Goal: Use online tool/utility: Utilize a website feature to perform a specific function

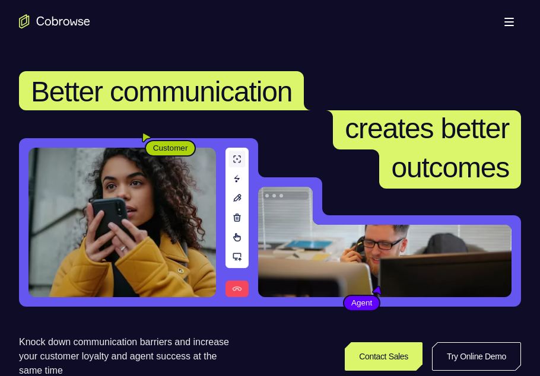
click at [454, 357] on link "Try Online Demo" at bounding box center [476, 357] width 89 height 28
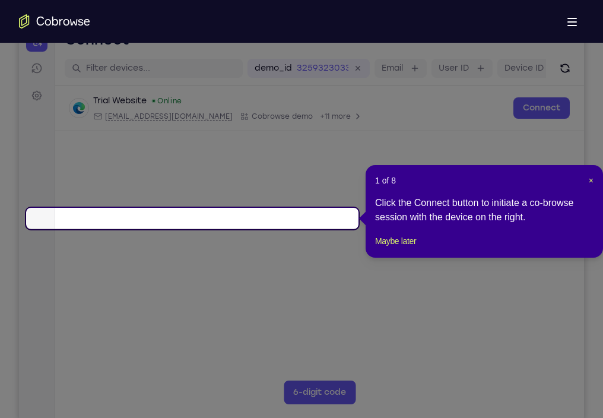
click at [490, 388] on icon at bounding box center [306, 209] width 613 height 418
click at [589, 179] on span "×" at bounding box center [591, 180] width 5 height 9
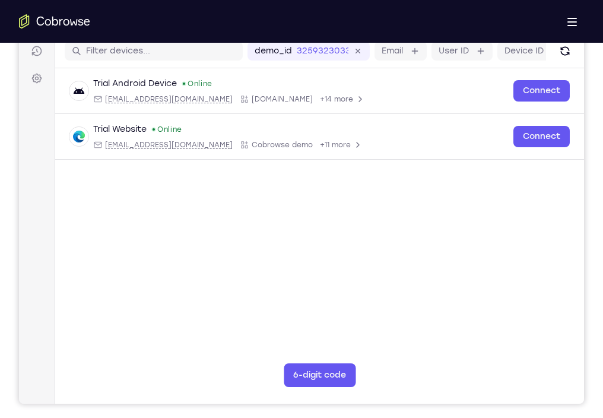
scroll to position [159, 0]
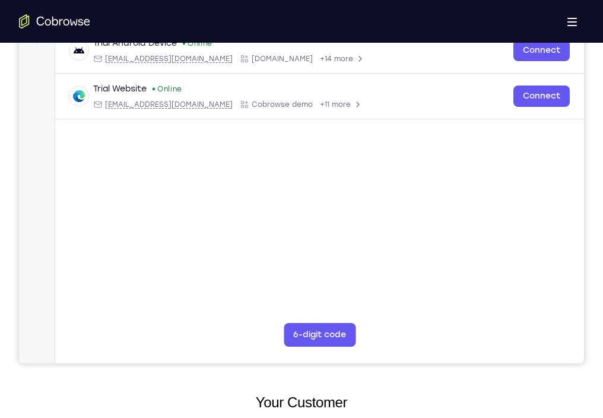
drag, startPoint x: 364, startPoint y: 706, endPoint x: 348, endPoint y: 627, distance: 80.1
drag, startPoint x: 345, startPoint y: 724, endPoint x: 334, endPoint y: 591, distance: 133.4
drag, startPoint x: 345, startPoint y: 695, endPoint x: 340, endPoint y: 553, distance: 141.4
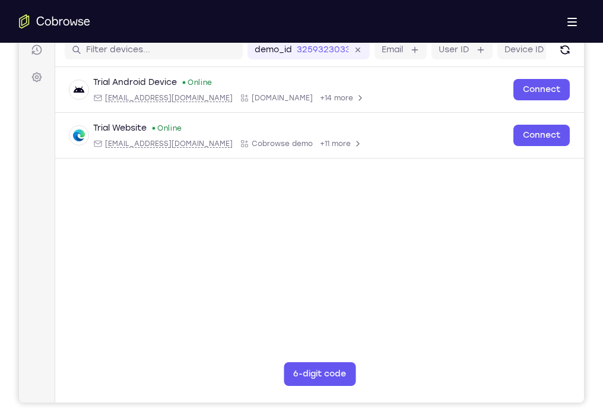
scroll to position [161, 0]
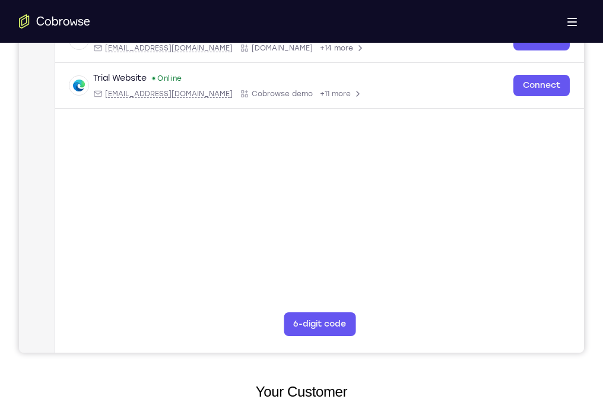
scroll to position [210, 0]
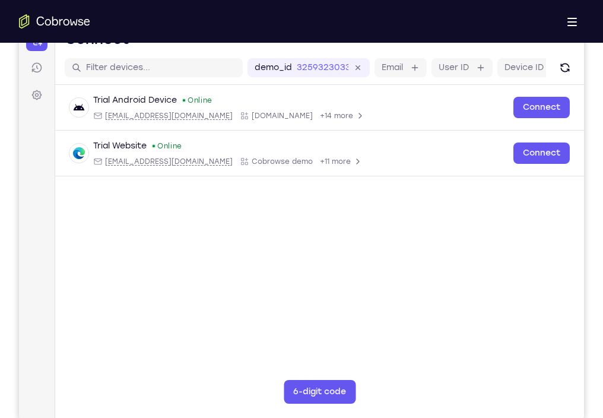
scroll to position [129, 0]
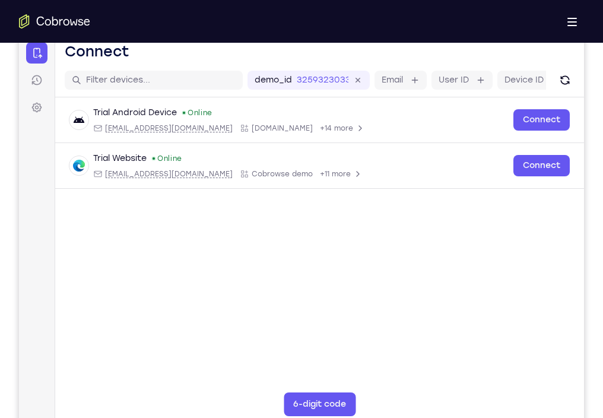
drag, startPoint x: 310, startPoint y: 621, endPoint x: 324, endPoint y: 711, distance: 90.7
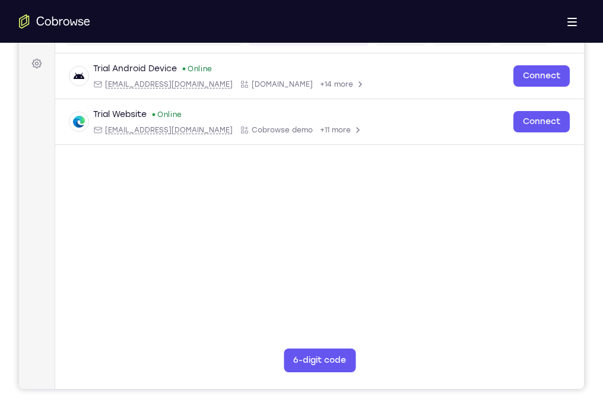
scroll to position [174, 0]
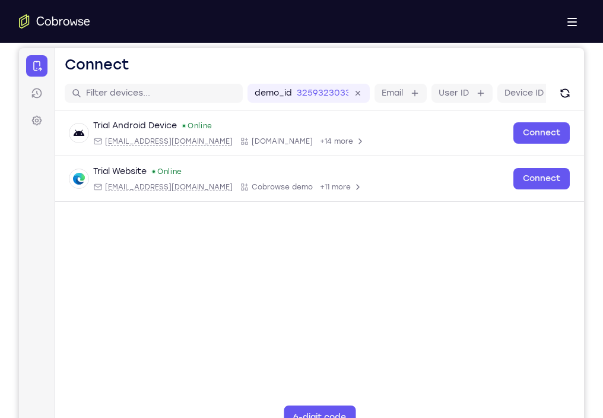
scroll to position [115, 0]
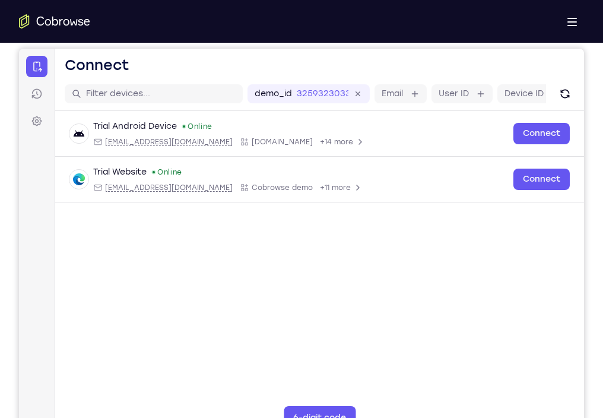
drag, startPoint x: 299, startPoint y: 852, endPoint x: 299, endPoint y: 713, distance: 139.5
drag, startPoint x: 308, startPoint y: 840, endPoint x: 303, endPoint y: 663, distance: 177.6
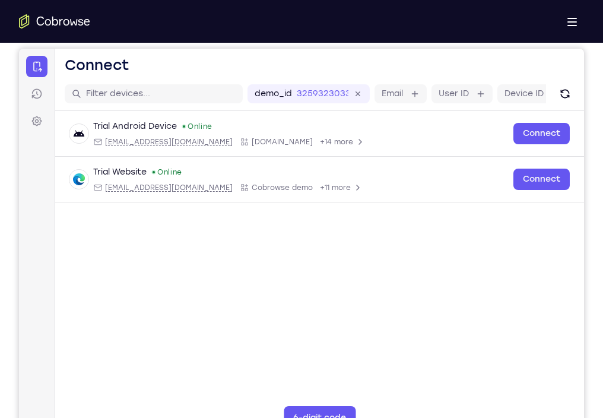
drag, startPoint x: 310, startPoint y: 803, endPoint x: 311, endPoint y: 842, distance: 38.6
drag, startPoint x: 302, startPoint y: 817, endPoint x: 308, endPoint y: 841, distance: 24.5
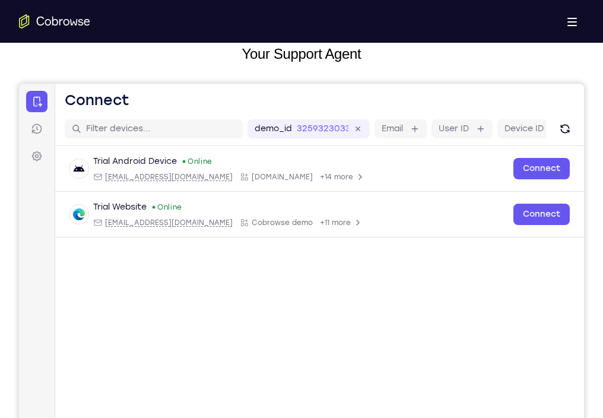
scroll to position [157, 0]
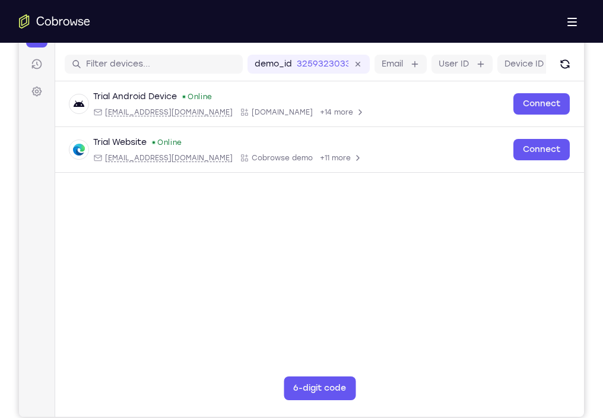
scroll to position [165, 0]
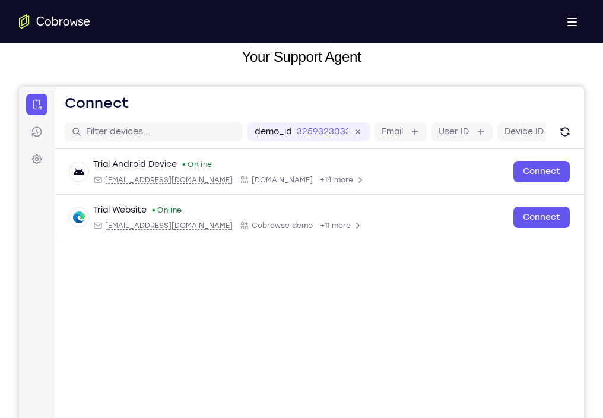
scroll to position [75, 0]
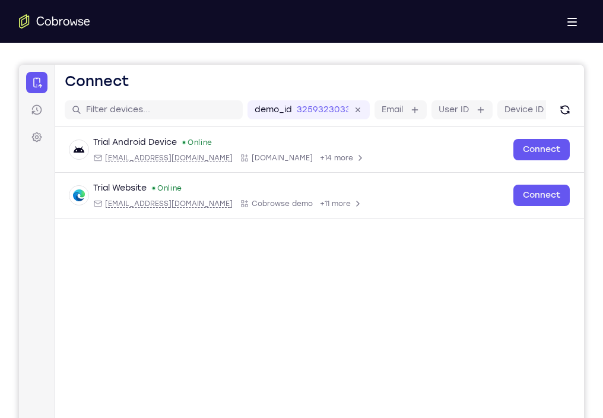
scroll to position [100, 0]
drag, startPoint x: 341, startPoint y: 722, endPoint x: 338, endPoint y: 736, distance: 14.4
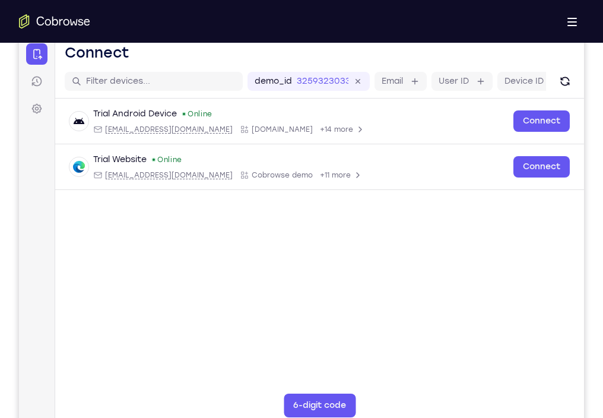
scroll to position [129, 0]
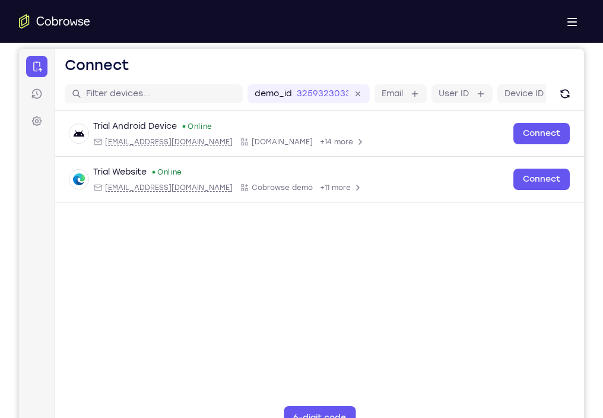
scroll to position [120, 0]
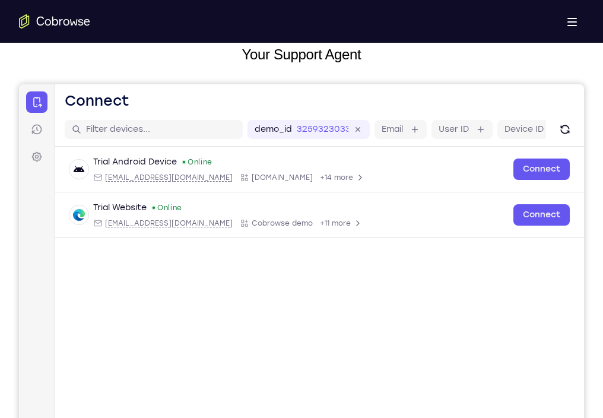
scroll to position [78, 0]
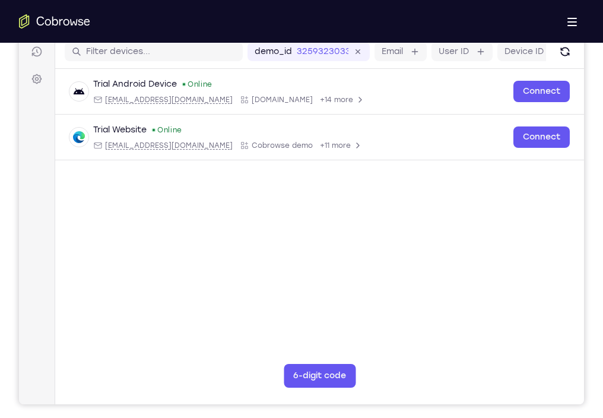
scroll to position [159, 0]
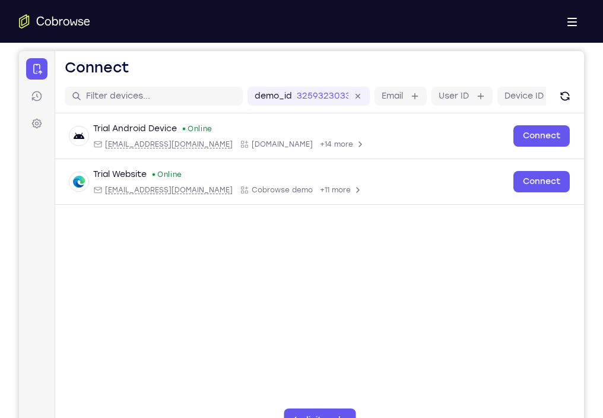
scroll to position [109, 0]
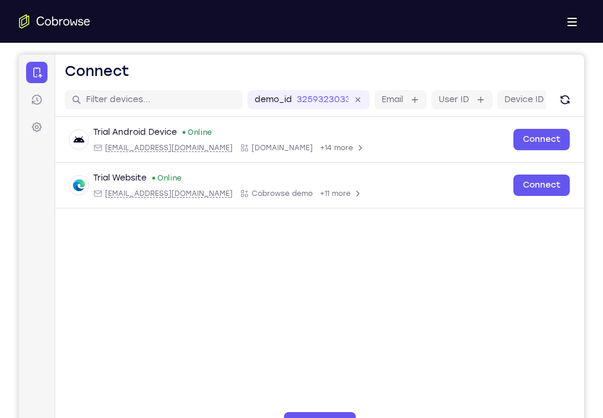
drag, startPoint x: 327, startPoint y: 742, endPoint x: 350, endPoint y: 839, distance: 99.6
drag, startPoint x: 354, startPoint y: 750, endPoint x: 359, endPoint y: 867, distance: 117.0
drag, startPoint x: 352, startPoint y: 755, endPoint x: 359, endPoint y: 869, distance: 114.2
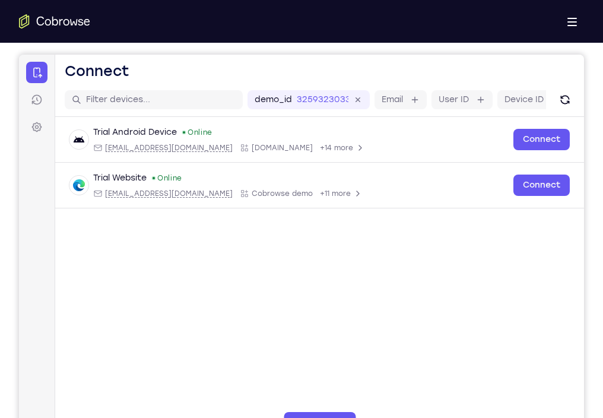
drag, startPoint x: 340, startPoint y: 732, endPoint x: 351, endPoint y: 866, distance: 134.7
drag, startPoint x: 337, startPoint y: 747, endPoint x: 343, endPoint y: 862, distance: 114.8
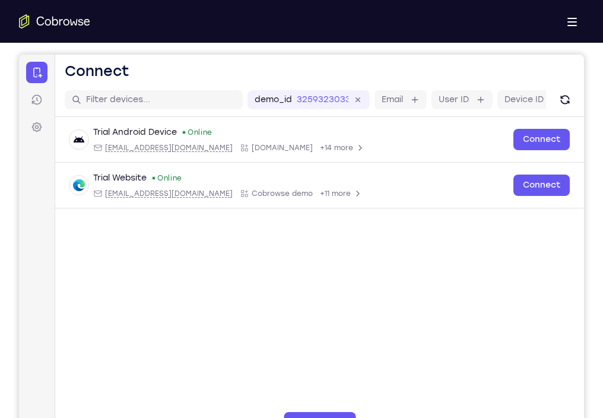
drag, startPoint x: 334, startPoint y: 721, endPoint x: 330, endPoint y: 657, distance: 64.2
drag, startPoint x: 327, startPoint y: 832, endPoint x: 325, endPoint y: 682, distance: 150.2
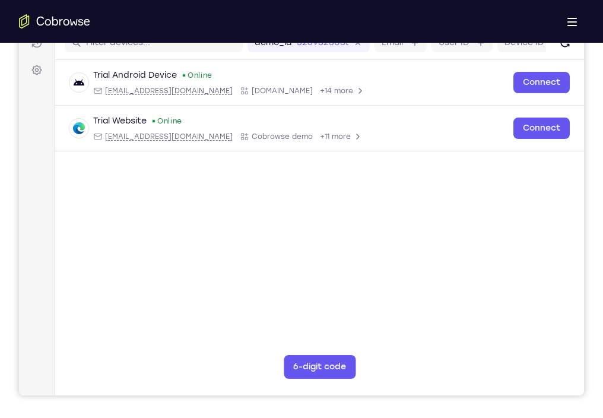
scroll to position [167, 0]
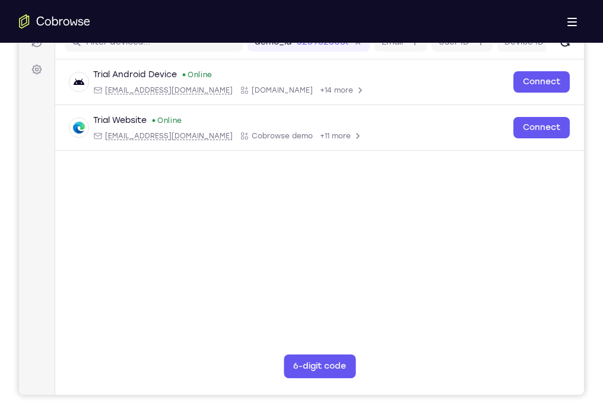
drag, startPoint x: 350, startPoint y: 661, endPoint x: 359, endPoint y: 864, distance: 203.2
drag, startPoint x: 332, startPoint y: 654, endPoint x: 353, endPoint y: 855, distance: 201.8
drag, startPoint x: 336, startPoint y: 730, endPoint x: 331, endPoint y: 552, distance: 178.2
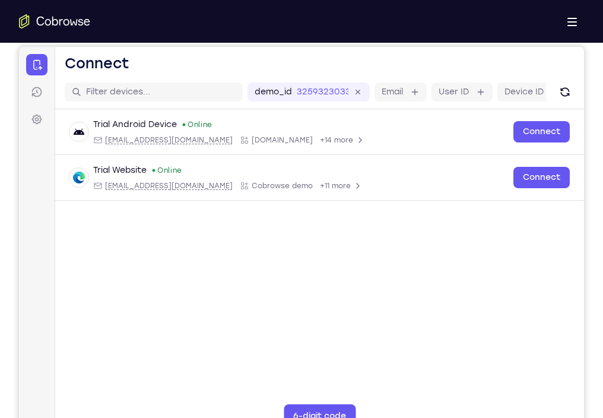
scroll to position [116, 0]
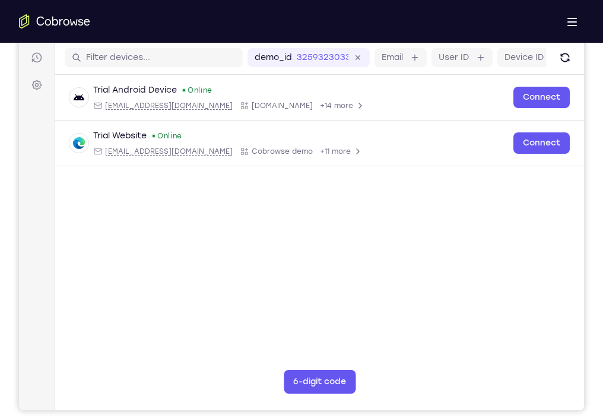
scroll to position [200, 0]
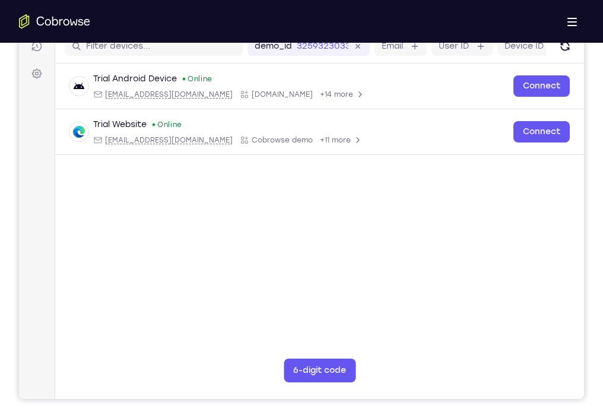
scroll to position [162, 0]
drag, startPoint x: 322, startPoint y: 694, endPoint x: 328, endPoint y: 779, distance: 85.1
drag, startPoint x: 337, startPoint y: 700, endPoint x: 335, endPoint y: 785, distance: 84.9
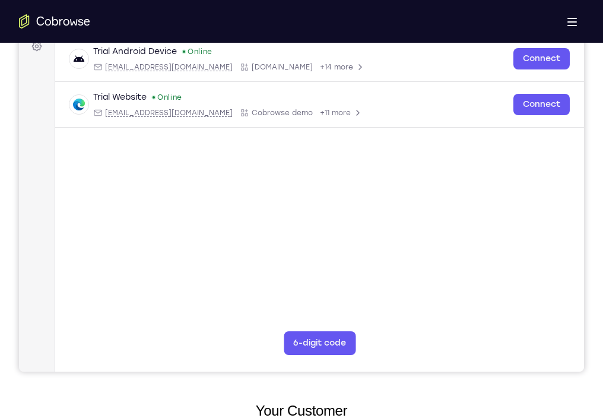
scroll to position [191, 0]
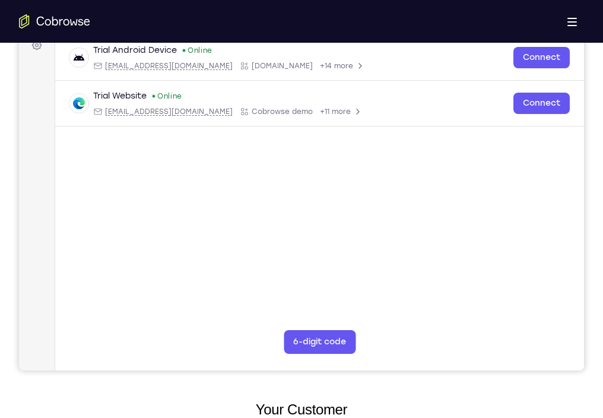
drag, startPoint x: 334, startPoint y: 703, endPoint x: 345, endPoint y: 611, distance: 92.7
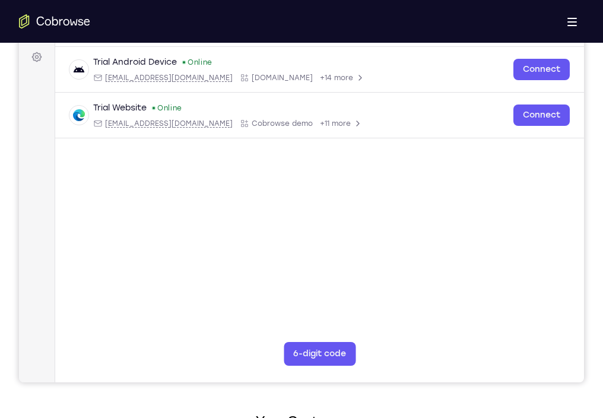
scroll to position [180, 0]
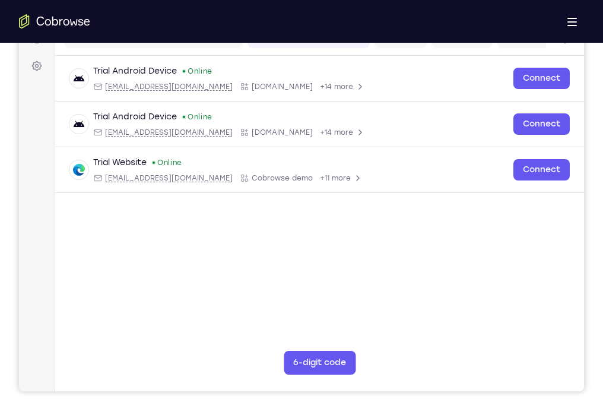
scroll to position [164, 0]
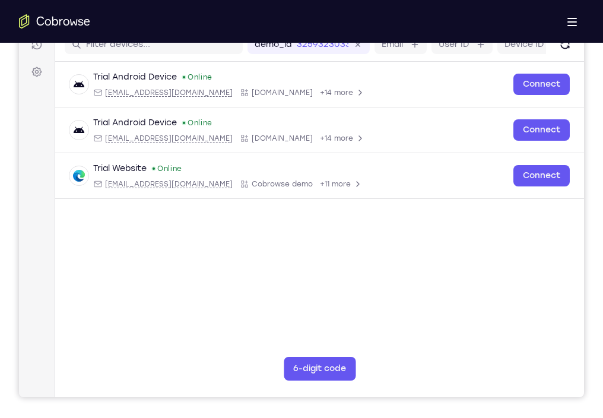
drag, startPoint x: 313, startPoint y: 795, endPoint x: 303, endPoint y: 619, distance: 176.6
drag, startPoint x: 312, startPoint y: 784, endPoint x: 310, endPoint y: 627, distance: 156.7
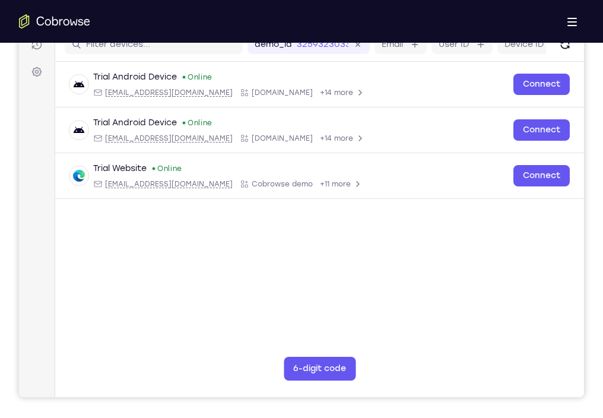
drag, startPoint x: 315, startPoint y: 779, endPoint x: 317, endPoint y: 815, distance: 35.7
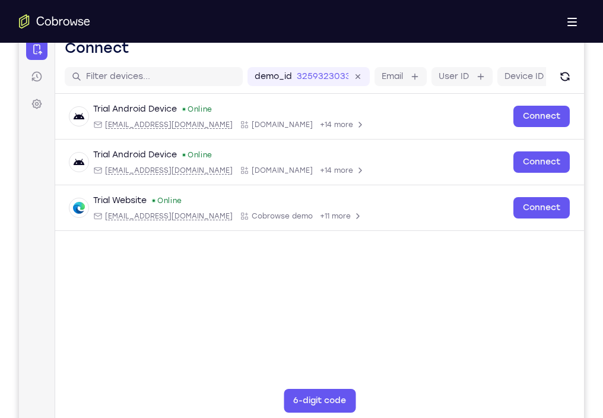
scroll to position [131, 0]
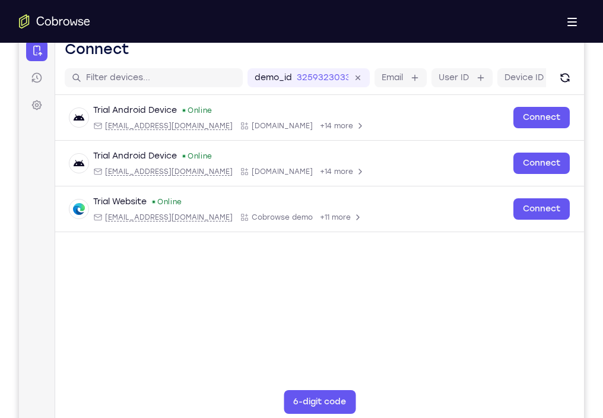
drag, startPoint x: 332, startPoint y: 630, endPoint x: 331, endPoint y: 729, distance: 98.6
drag, startPoint x: 331, startPoint y: 644, endPoint x: 324, endPoint y: 753, distance: 108.8
drag, startPoint x: 333, startPoint y: 677, endPoint x: 328, endPoint y: 730, distance: 53.1
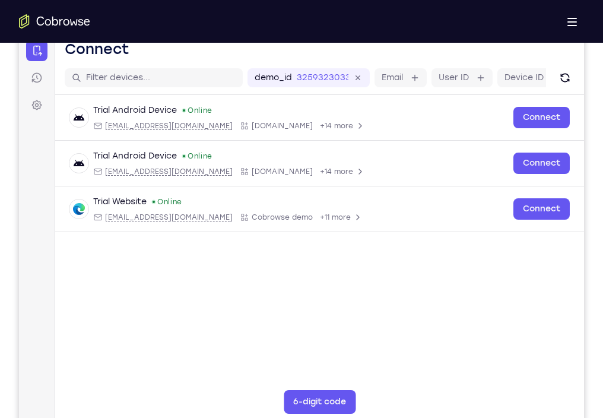
drag, startPoint x: 329, startPoint y: 673, endPoint x: 324, endPoint y: 718, distance: 44.8
drag, startPoint x: 324, startPoint y: 718, endPoint x: 329, endPoint y: 629, distance: 89.2
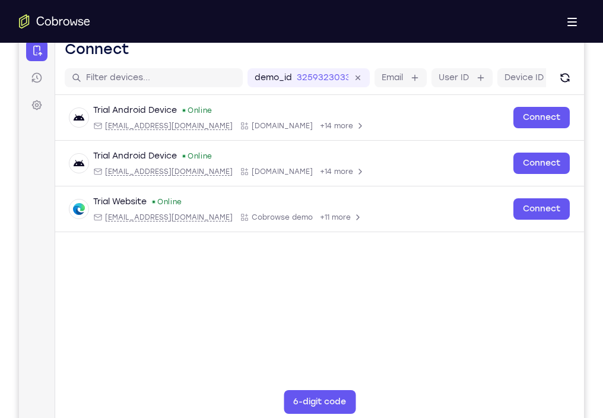
drag, startPoint x: 327, startPoint y: 690, endPoint x: 329, endPoint y: 610, distance: 80.2
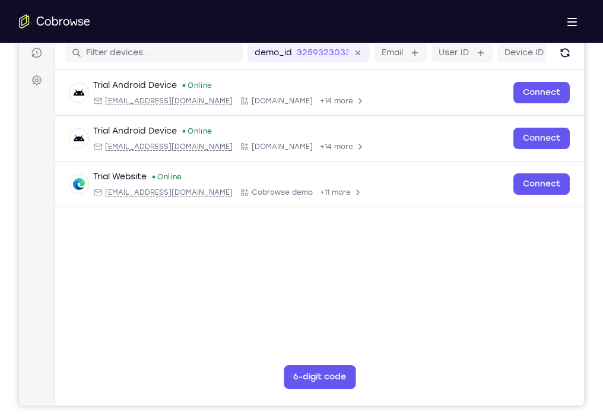
scroll to position [157, 0]
drag, startPoint x: 341, startPoint y: 635, endPoint x: 220, endPoint y: 628, distance: 121.9
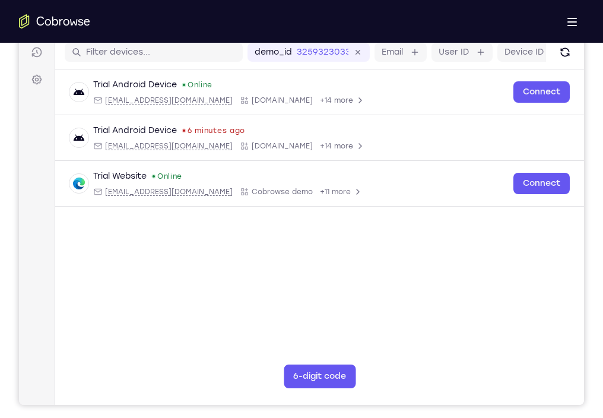
drag, startPoint x: 339, startPoint y: 698, endPoint x: 344, endPoint y: 863, distance: 165.1
drag, startPoint x: 345, startPoint y: 710, endPoint x: 343, endPoint y: 858, distance: 148.4
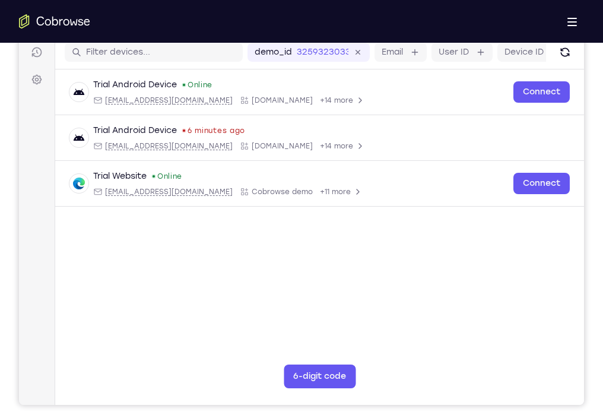
drag, startPoint x: 340, startPoint y: 698, endPoint x: 338, endPoint y: 852, distance: 154.4
drag, startPoint x: 341, startPoint y: 672, endPoint x: 296, endPoint y: 829, distance: 163.3
drag, startPoint x: 337, startPoint y: 664, endPoint x: 338, endPoint y: 773, distance: 109.2
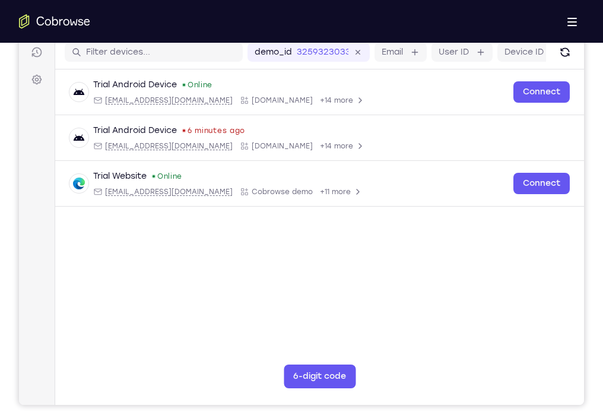
drag, startPoint x: 326, startPoint y: 674, endPoint x: 325, endPoint y: 764, distance: 90.2
drag, startPoint x: 317, startPoint y: 721, endPoint x: 317, endPoint y: 677, distance: 43.9
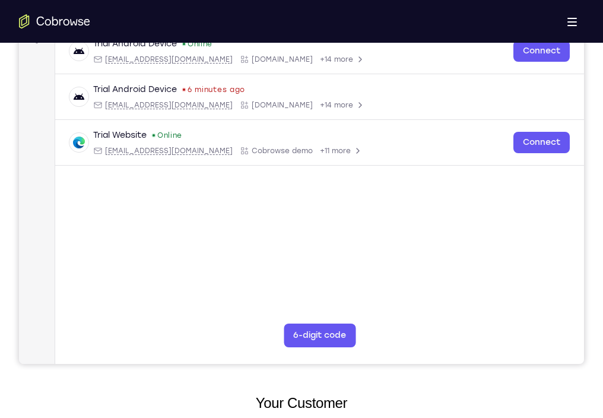
scroll to position [203, 0]
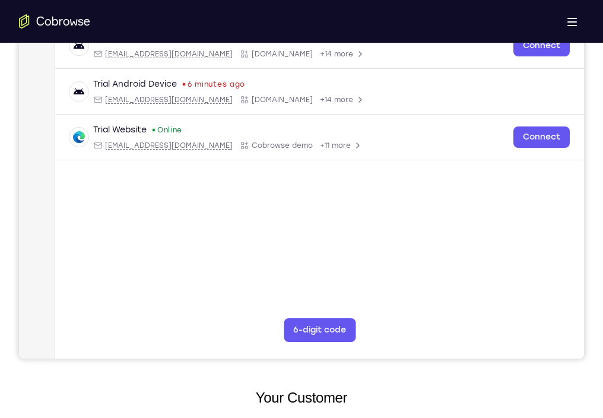
drag, startPoint x: 341, startPoint y: 618, endPoint x: 334, endPoint y: 833, distance: 215.0
drag, startPoint x: 350, startPoint y: 648, endPoint x: 352, endPoint y: 797, distance: 149.0
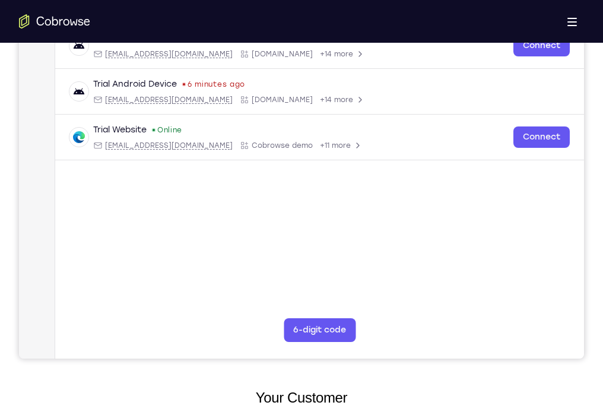
drag, startPoint x: 337, startPoint y: 720, endPoint x: 333, endPoint y: 633, distance: 86.7
drag, startPoint x: 325, startPoint y: 707, endPoint x: 323, endPoint y: 619, distance: 88.5
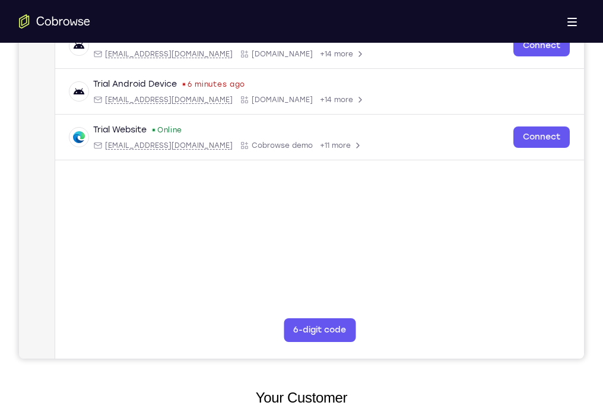
drag, startPoint x: 324, startPoint y: 725, endPoint x: 328, endPoint y: 677, distance: 48.2
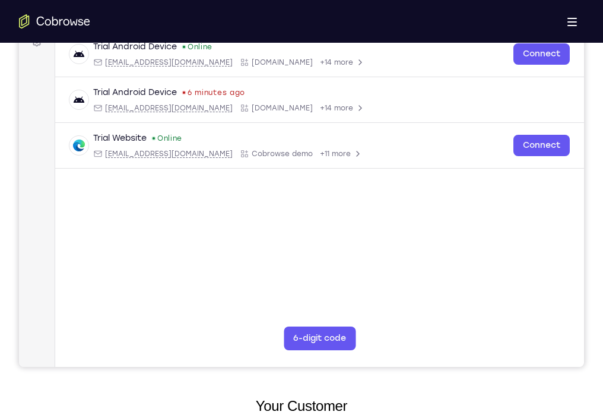
scroll to position [196, 0]
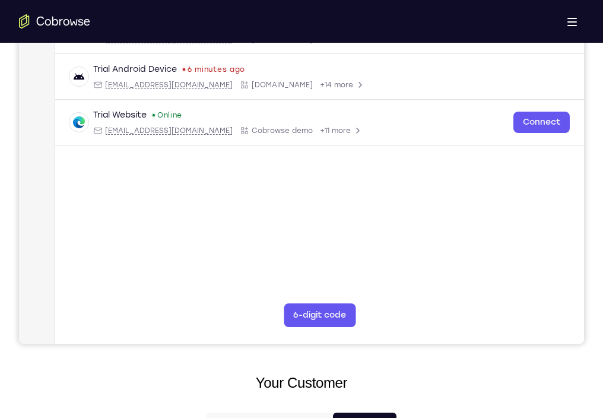
scroll to position [220, 0]
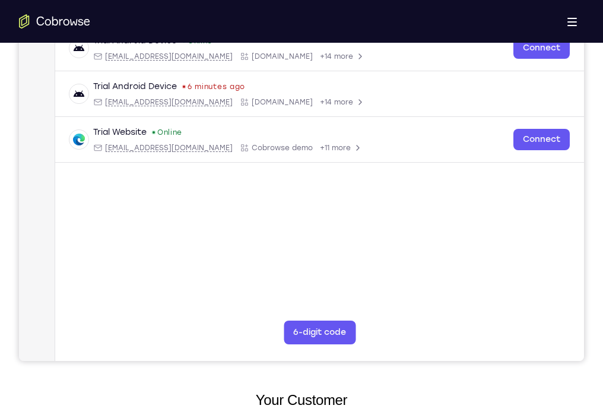
drag, startPoint x: 315, startPoint y: 736, endPoint x: 310, endPoint y: 629, distance: 107.0
drag, startPoint x: 316, startPoint y: 711, endPoint x: 316, endPoint y: 610, distance: 101.5
drag, startPoint x: 322, startPoint y: 656, endPoint x: 320, endPoint y: 671, distance: 15.6
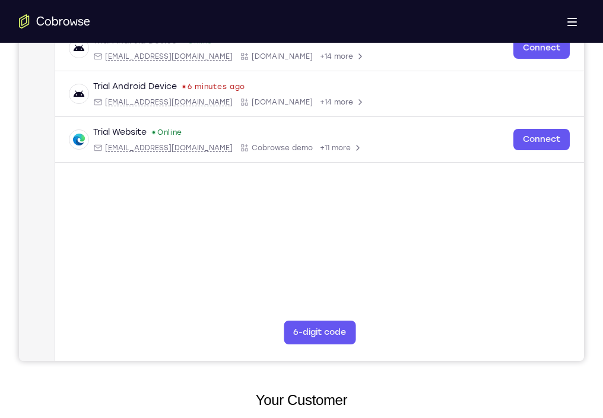
drag, startPoint x: 322, startPoint y: 725, endPoint x: 313, endPoint y: 624, distance: 101.3
drag, startPoint x: 329, startPoint y: 721, endPoint x: 324, endPoint y: 610, distance: 111.7
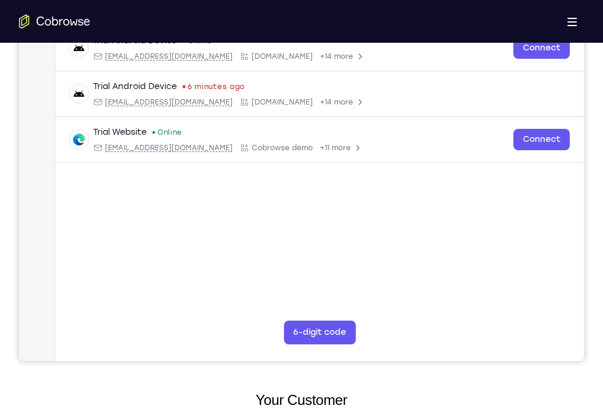
drag, startPoint x: 332, startPoint y: 728, endPoint x: 321, endPoint y: 624, distance: 104.4
drag, startPoint x: 325, startPoint y: 639, endPoint x: 338, endPoint y: 735, distance: 96.4
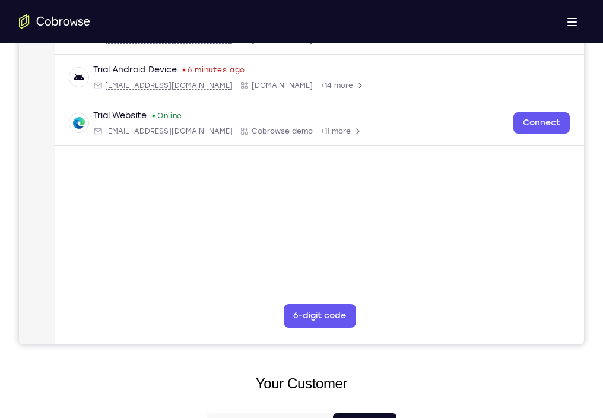
scroll to position [218, 0]
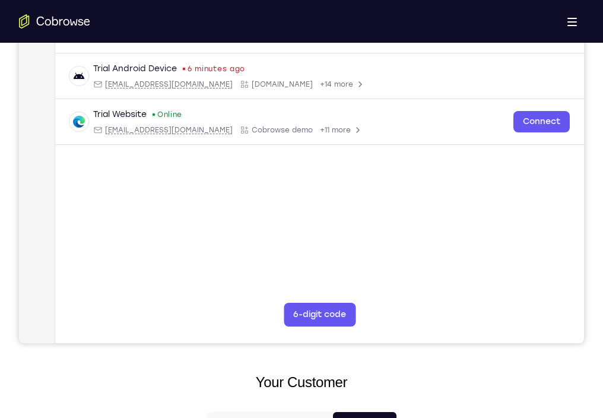
drag, startPoint x: 262, startPoint y: 704, endPoint x: 267, endPoint y: 595, distance: 108.7
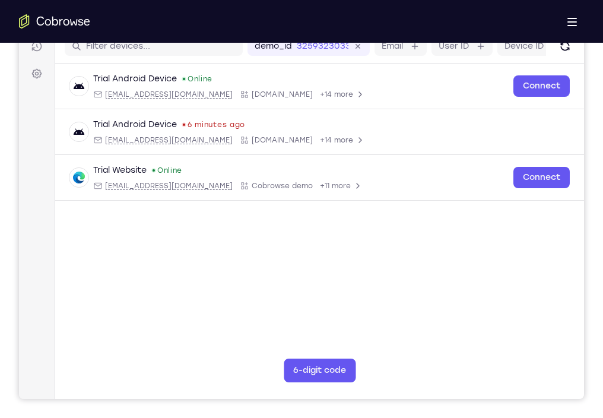
scroll to position [189, 0]
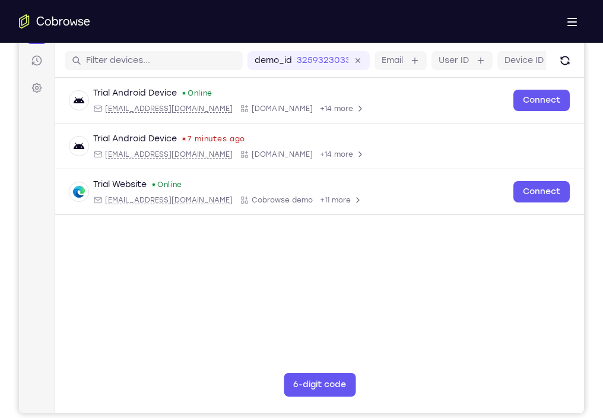
scroll to position [144, 0]
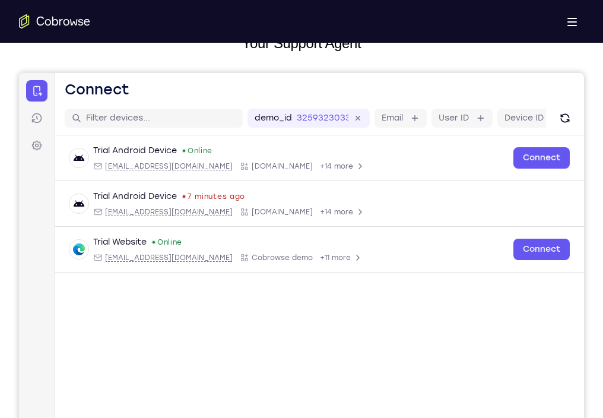
scroll to position [93, 0]
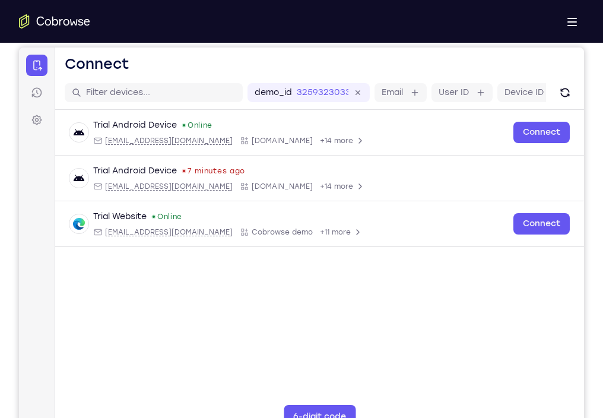
scroll to position [115, 0]
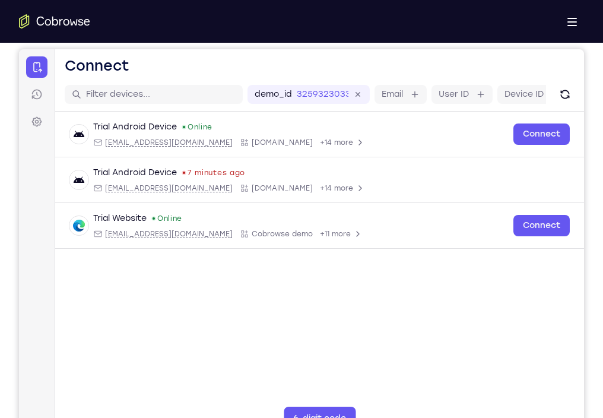
drag, startPoint x: 331, startPoint y: 814, endPoint x: 328, endPoint y: 593, distance: 220.8
drag, startPoint x: 332, startPoint y: 812, endPoint x: 333, endPoint y: 617, distance: 194.1
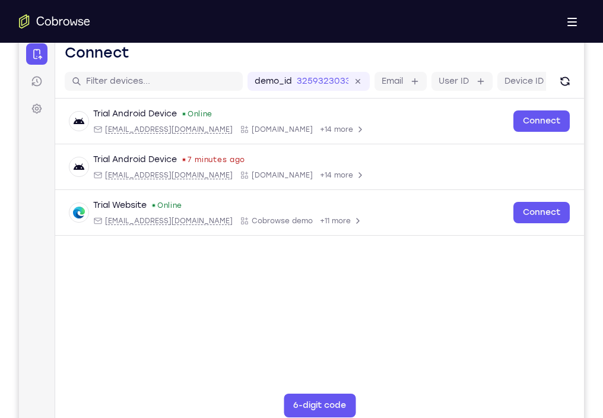
scroll to position [128, 0]
drag, startPoint x: 325, startPoint y: 793, endPoint x: 320, endPoint y: 646, distance: 146.7
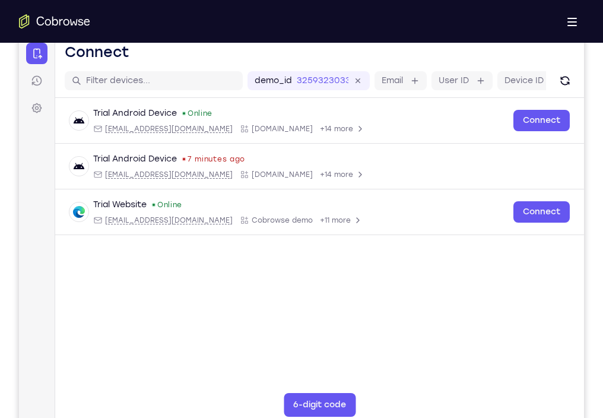
drag, startPoint x: 339, startPoint y: 804, endPoint x: 324, endPoint y: 655, distance: 150.3
drag, startPoint x: 332, startPoint y: 813, endPoint x: 329, endPoint y: 633, distance: 179.3
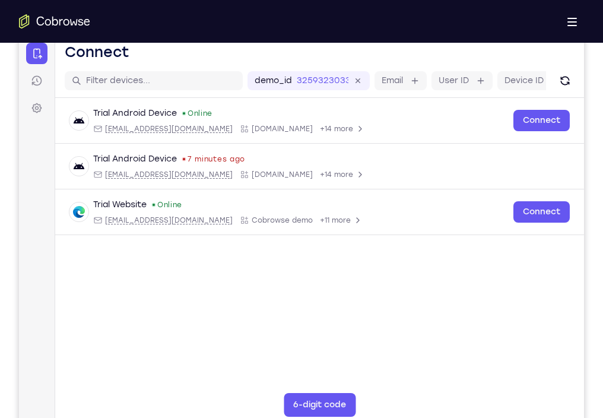
drag, startPoint x: 313, startPoint y: 787, endPoint x: 309, endPoint y: 611, distance: 176.4
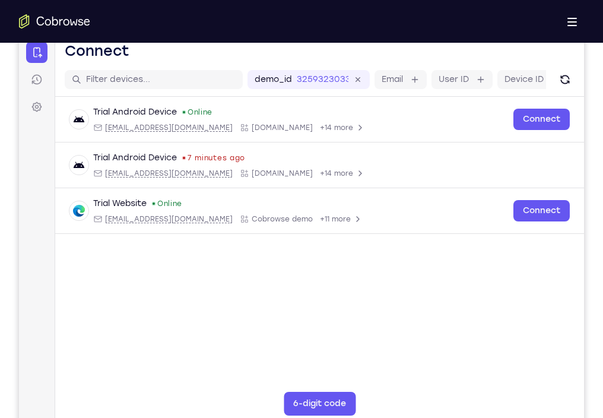
scroll to position [131, 0]
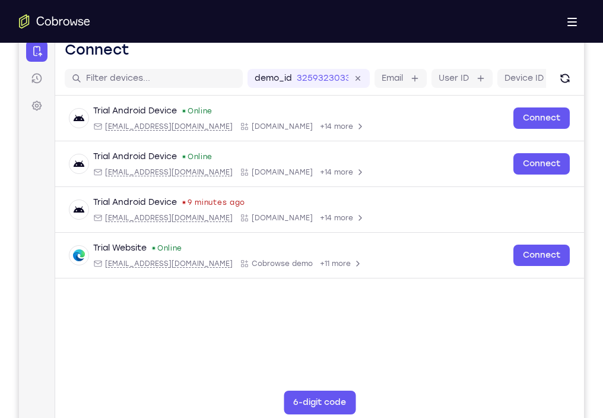
drag, startPoint x: 324, startPoint y: 781, endPoint x: 318, endPoint y: 570, distance: 211.4
drag, startPoint x: 340, startPoint y: 801, endPoint x: 335, endPoint y: 579, distance: 222.1
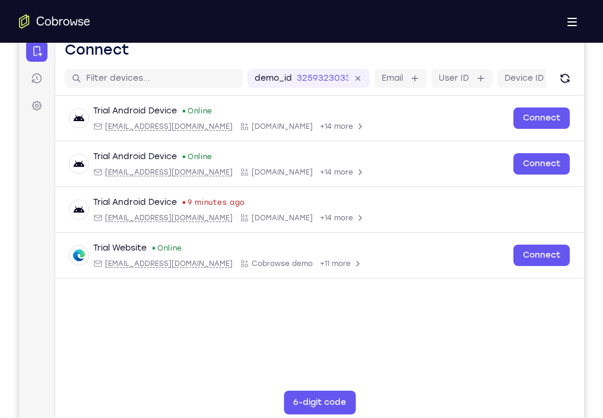
drag, startPoint x: 314, startPoint y: 806, endPoint x: 281, endPoint y: 587, distance: 221.0
drag, startPoint x: 294, startPoint y: 795, endPoint x: 295, endPoint y: 569, distance: 226.2
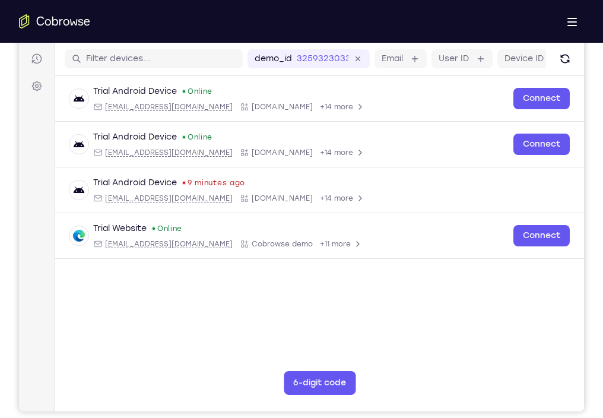
scroll to position [163, 0]
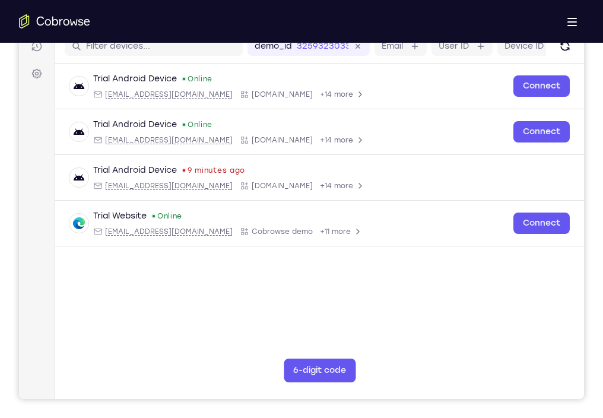
drag, startPoint x: 336, startPoint y: 762, endPoint x: 315, endPoint y: 606, distance: 156.9
drag, startPoint x: 332, startPoint y: 782, endPoint x: 321, endPoint y: 588, distance: 193.9
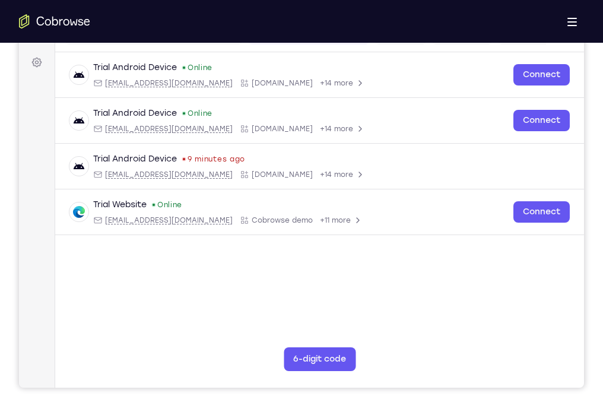
scroll to position [175, 0]
drag, startPoint x: 329, startPoint y: 765, endPoint x: 323, endPoint y: 544, distance: 220.9
drag, startPoint x: 347, startPoint y: 719, endPoint x: 321, endPoint y: 535, distance: 186.5
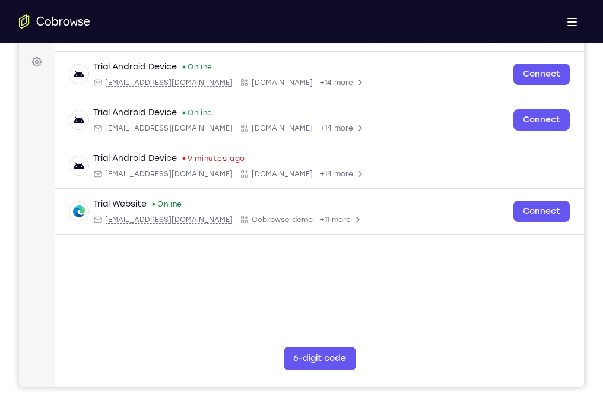
drag, startPoint x: 328, startPoint y: 751, endPoint x: 328, endPoint y: 559, distance: 191.7
drag, startPoint x: 329, startPoint y: 751, endPoint x: 326, endPoint y: 527, distance: 223.8
drag, startPoint x: 328, startPoint y: 765, endPoint x: 326, endPoint y: 547, distance: 218.5
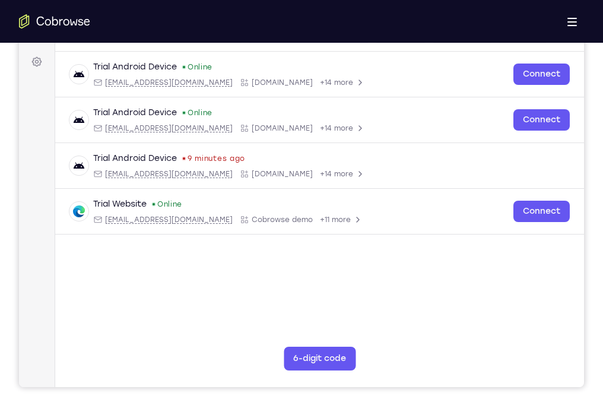
drag, startPoint x: 332, startPoint y: 752, endPoint x: 323, endPoint y: 556, distance: 196.1
drag, startPoint x: 332, startPoint y: 766, endPoint x: 316, endPoint y: 542, distance: 224.4
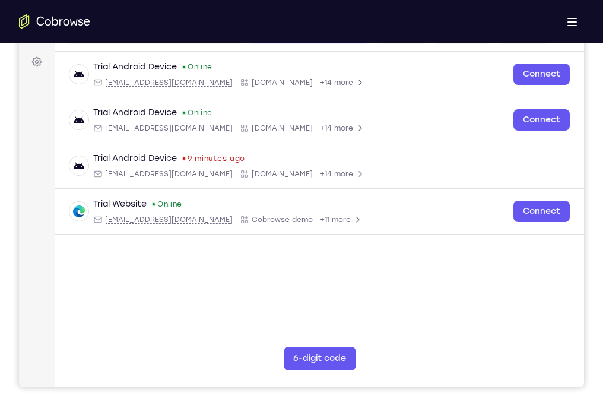
drag, startPoint x: 335, startPoint y: 762, endPoint x: 324, endPoint y: 581, distance: 181.4
drag, startPoint x: 328, startPoint y: 767, endPoint x: 319, endPoint y: 550, distance: 217.5
drag, startPoint x: 334, startPoint y: 762, endPoint x: 322, endPoint y: 519, distance: 243.1
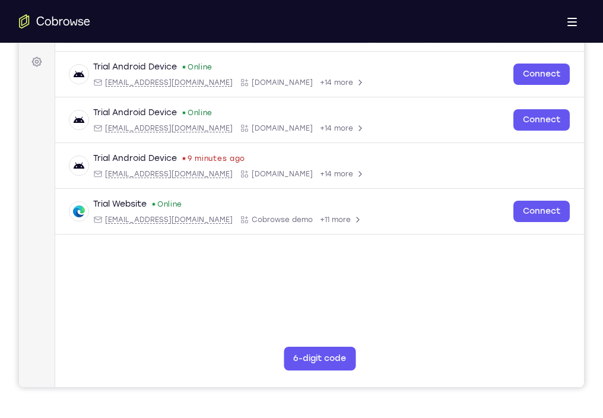
drag, startPoint x: 322, startPoint y: 755, endPoint x: 310, endPoint y: 573, distance: 181.4
drag, startPoint x: 331, startPoint y: 774, endPoint x: 319, endPoint y: 537, distance: 237.2
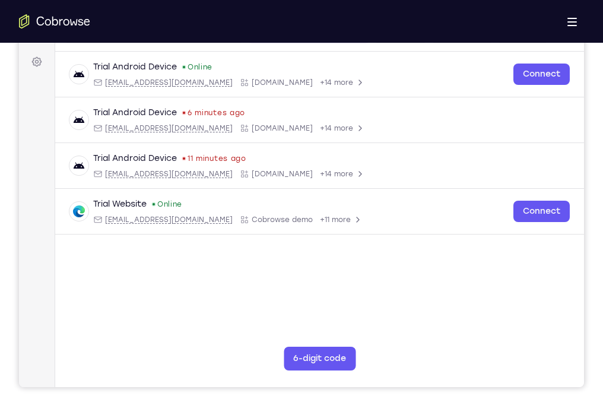
drag, startPoint x: 332, startPoint y: 743, endPoint x: 318, endPoint y: 515, distance: 227.8
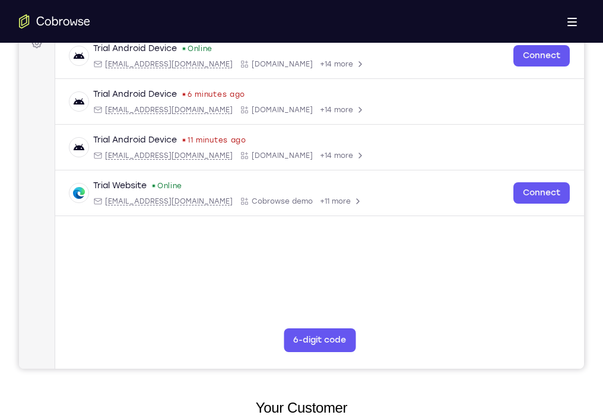
scroll to position [194, 0]
drag, startPoint x: 328, startPoint y: 734, endPoint x: 328, endPoint y: 551, distance: 182.8
drag, startPoint x: 347, startPoint y: 743, endPoint x: 351, endPoint y: 538, distance: 204.8
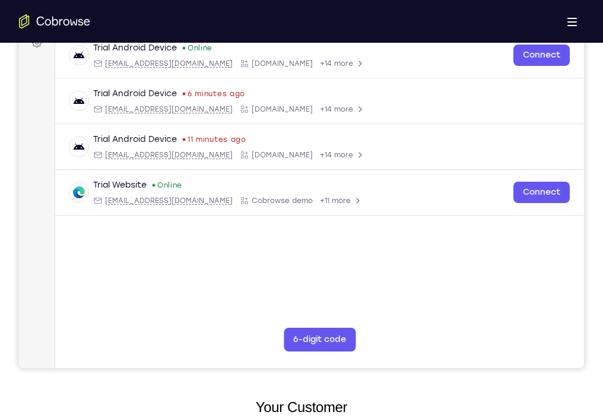
drag, startPoint x: 338, startPoint y: 741, endPoint x: 746, endPoint y: 514, distance: 466.6
drag, startPoint x: 328, startPoint y: 741, endPoint x: 328, endPoint y: 523, distance: 218.5
drag, startPoint x: 327, startPoint y: 731, endPoint x: 317, endPoint y: 518, distance: 212.8
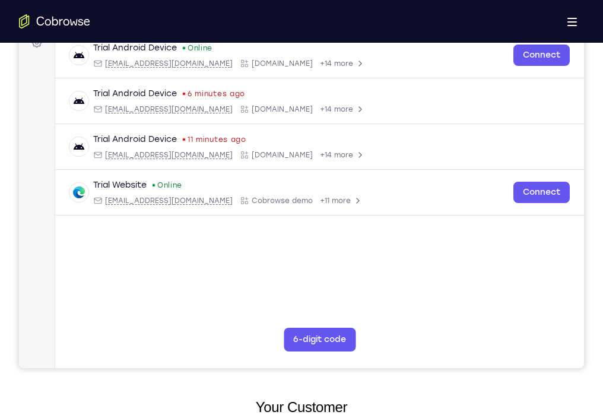
drag, startPoint x: 332, startPoint y: 582, endPoint x: 338, endPoint y: 727, distance: 145.0
drag, startPoint x: 338, startPoint y: 727, endPoint x: 329, endPoint y: 511, distance: 216.3
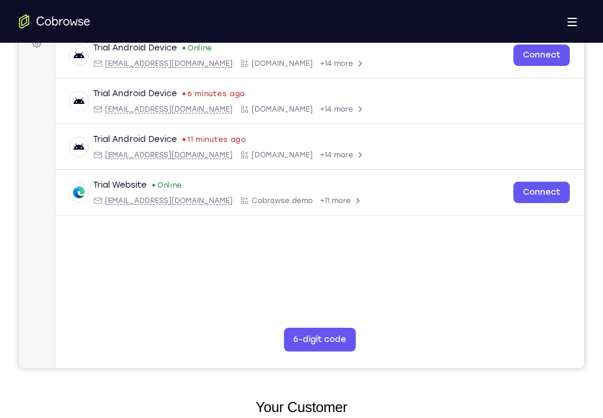
drag, startPoint x: 338, startPoint y: 743, endPoint x: 328, endPoint y: 539, distance: 204.5
drag, startPoint x: 332, startPoint y: 727, endPoint x: 324, endPoint y: 509, distance: 218.0
drag, startPoint x: 328, startPoint y: 722, endPoint x: 313, endPoint y: 480, distance: 242.1
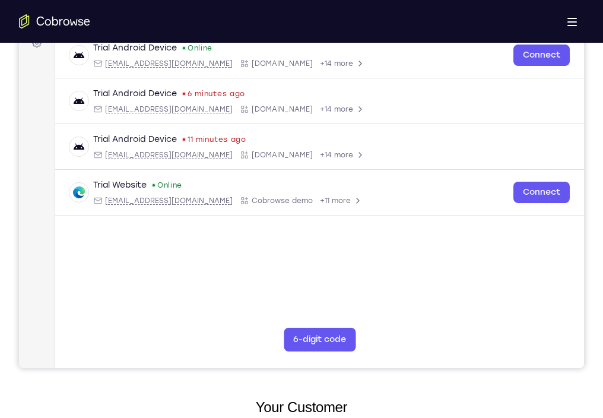
drag, startPoint x: 319, startPoint y: 747, endPoint x: 314, endPoint y: 529, distance: 217.9
drag, startPoint x: 334, startPoint y: 736, endPoint x: 329, endPoint y: 492, distance: 244.0
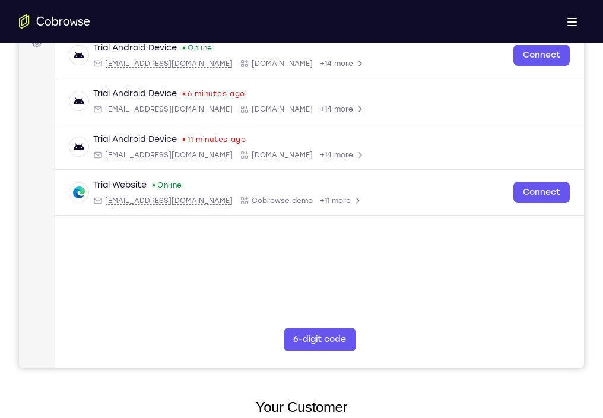
drag, startPoint x: 336, startPoint y: 743, endPoint x: 319, endPoint y: 512, distance: 231.0
drag, startPoint x: 338, startPoint y: 737, endPoint x: 314, endPoint y: 479, distance: 258.7
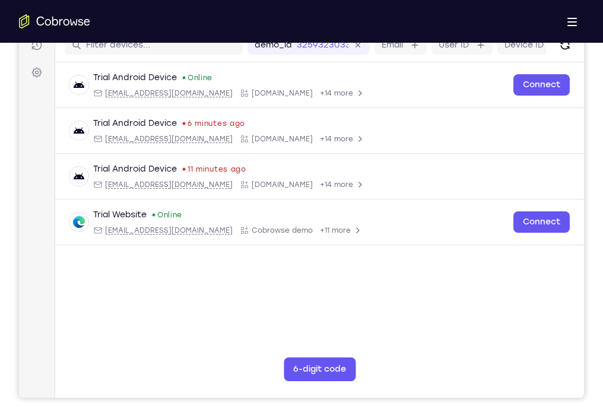
scroll to position [163, 0]
drag, startPoint x: 345, startPoint y: 766, endPoint x: 327, endPoint y: 546, distance: 221.0
drag, startPoint x: 334, startPoint y: 764, endPoint x: 329, endPoint y: 554, distance: 209.6
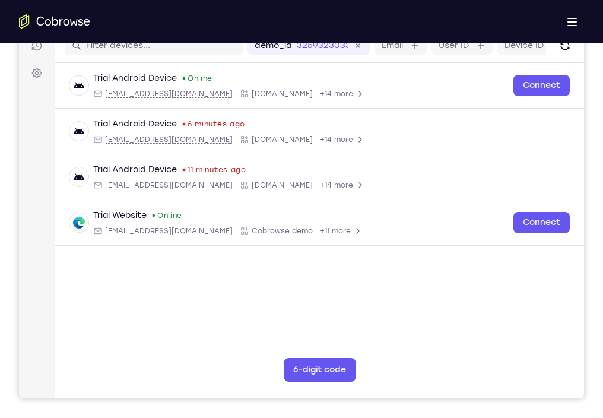
drag, startPoint x: 272, startPoint y: 670, endPoint x: 309, endPoint y: 804, distance: 139.0
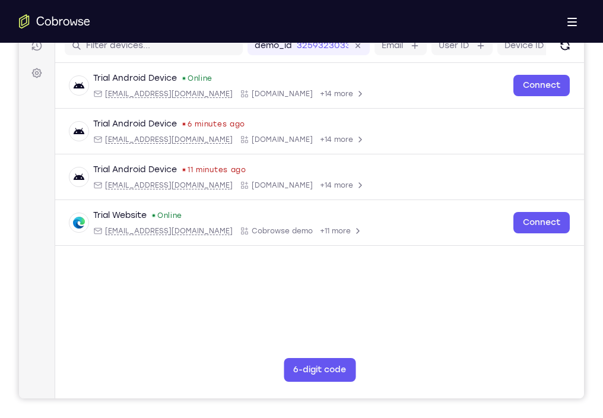
drag, startPoint x: 260, startPoint y: 772, endPoint x: 274, endPoint y: 552, distance: 220.1
drag, startPoint x: 275, startPoint y: 646, endPoint x: 286, endPoint y: 778, distance: 132.2
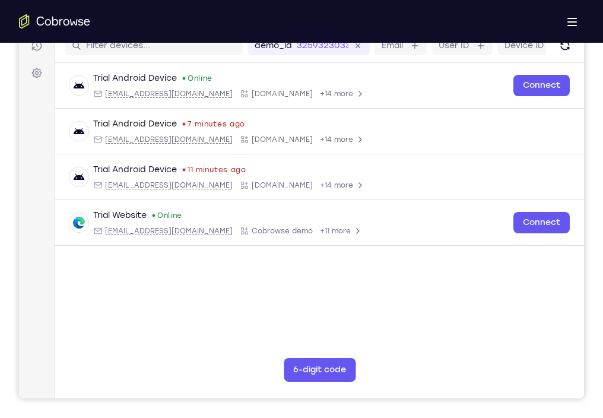
drag, startPoint x: 264, startPoint y: 648, endPoint x: 284, endPoint y: 785, distance: 139.2
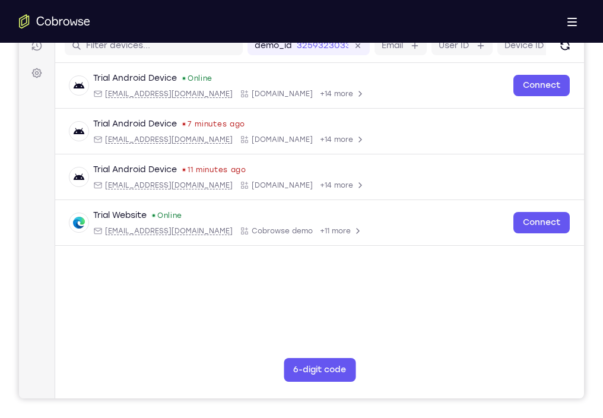
drag, startPoint x: 618, startPoint y: 741, endPoint x: 232, endPoint y: 717, distance: 387.2
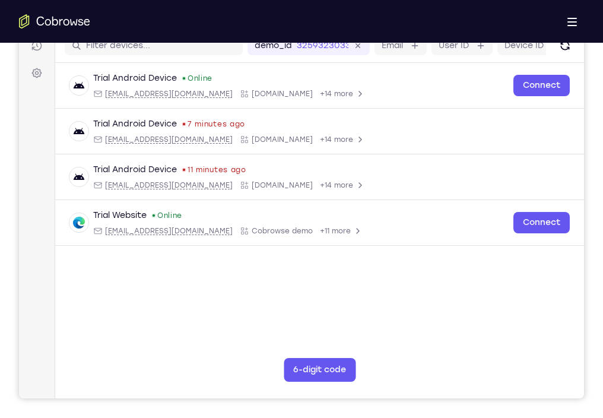
drag, startPoint x: 297, startPoint y: 745, endPoint x: 306, endPoint y: 614, distance: 130.9
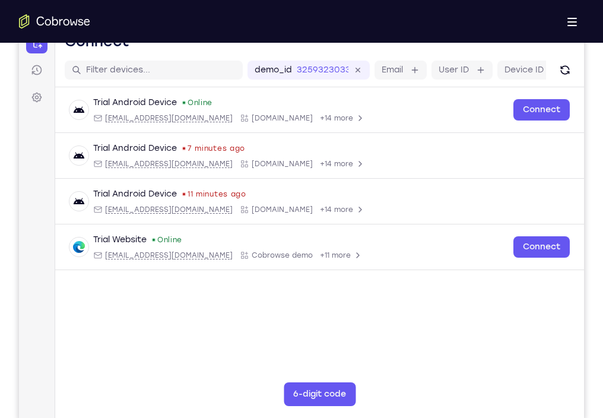
scroll to position [147, 0]
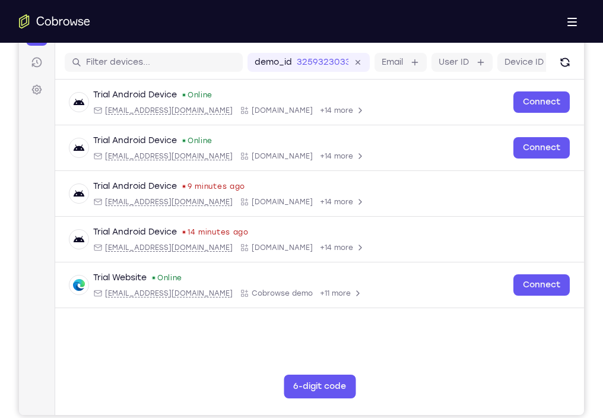
drag, startPoint x: 284, startPoint y: 582, endPoint x: 277, endPoint y: 524, distance: 58.6
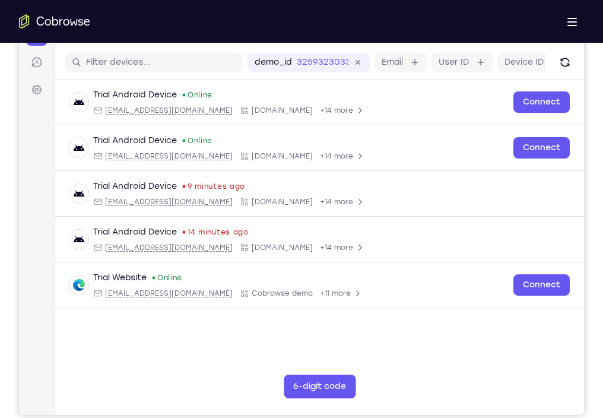
drag, startPoint x: 290, startPoint y: 784, endPoint x: 290, endPoint y: 634, distance: 149.6
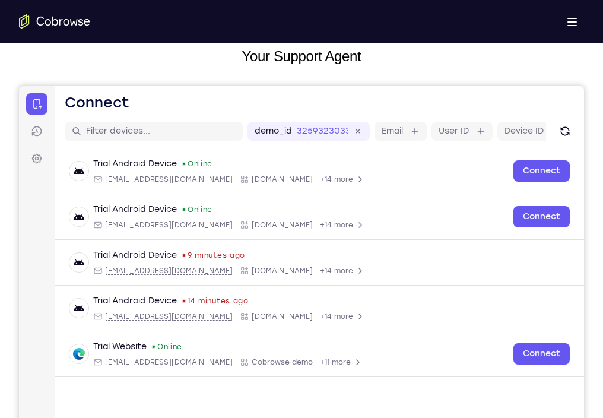
scroll to position [74, 0]
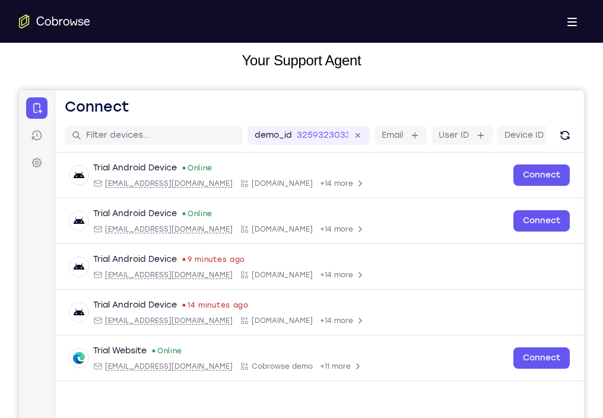
drag, startPoint x: 273, startPoint y: 693, endPoint x: 293, endPoint y: 749, distance: 59.3
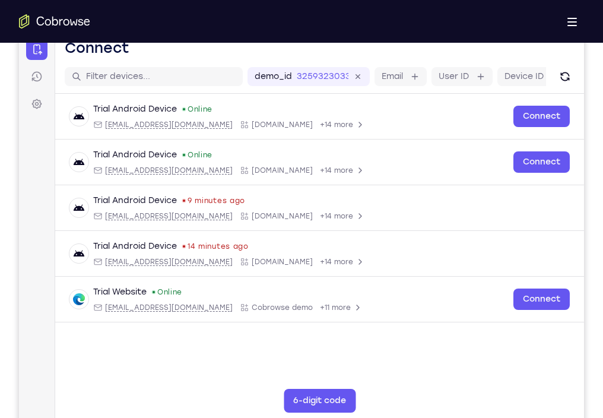
scroll to position [140, 0]
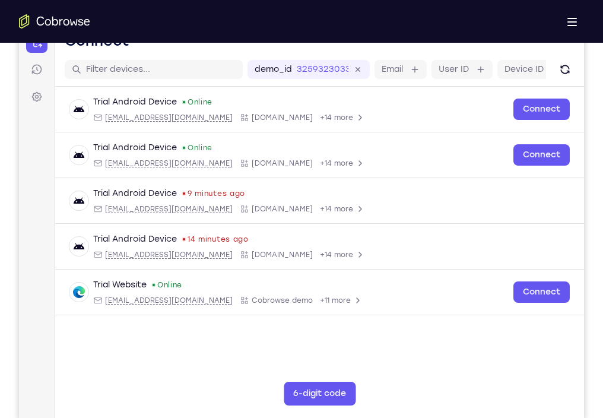
drag, startPoint x: 336, startPoint y: 674, endPoint x: 338, endPoint y: 718, distance: 44.0
drag, startPoint x: 324, startPoint y: 744, endPoint x: 327, endPoint y: 673, distance: 70.7
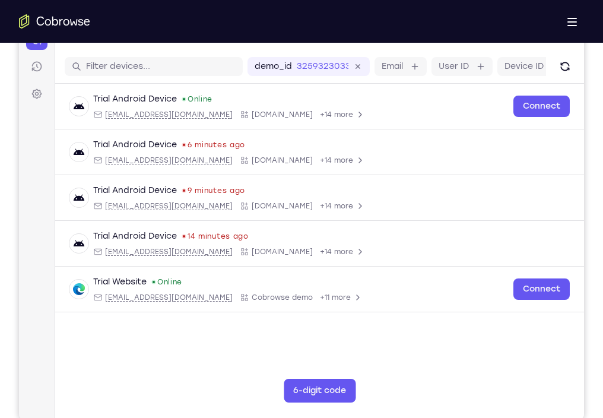
drag, startPoint x: 300, startPoint y: 742, endPoint x: 289, endPoint y: 551, distance: 191.5
drag, startPoint x: 329, startPoint y: 777, endPoint x: 318, endPoint y: 569, distance: 208.1
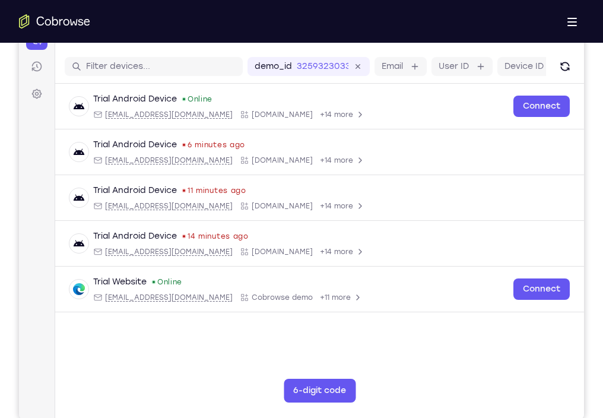
drag, startPoint x: 327, startPoint y: 782, endPoint x: 327, endPoint y: 563, distance: 219.1
drag, startPoint x: 333, startPoint y: 638, endPoint x: 329, endPoint y: 790, distance: 152.0
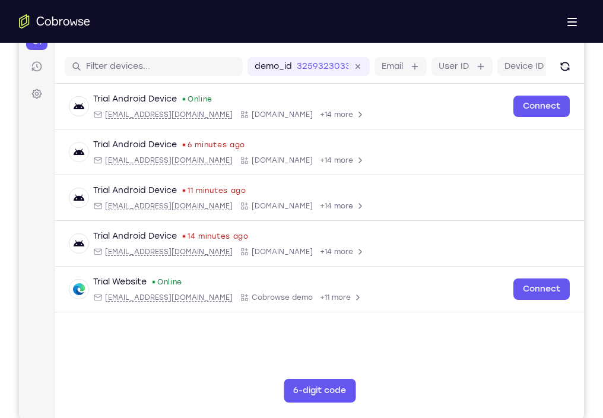
drag, startPoint x: 308, startPoint y: 798, endPoint x: 287, endPoint y: 589, distance: 210.6
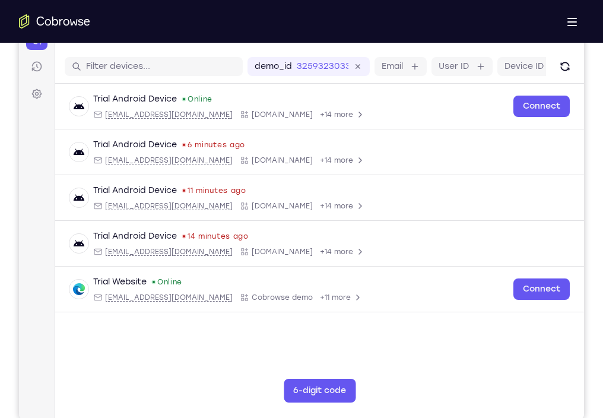
drag, startPoint x: 336, startPoint y: 787, endPoint x: 313, endPoint y: 578, distance: 209.7
drag, startPoint x: 325, startPoint y: 787, endPoint x: 306, endPoint y: 578, distance: 209.8
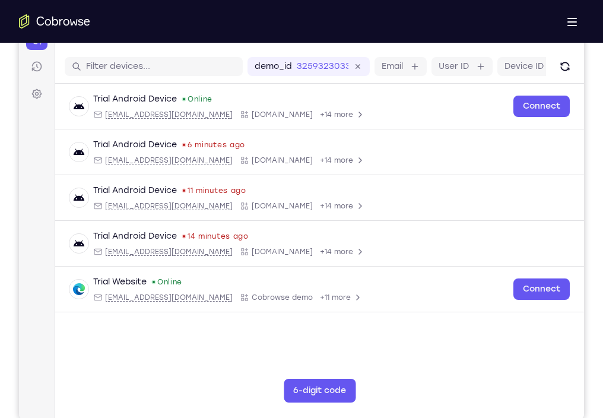
drag, startPoint x: 324, startPoint y: 829, endPoint x: 328, endPoint y: 657, distance: 172.8
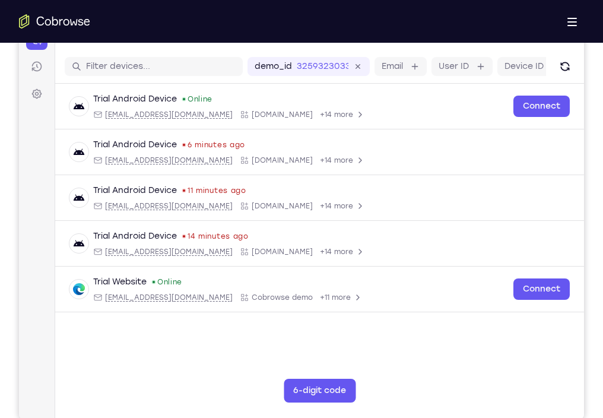
drag, startPoint x: 334, startPoint y: 781, endPoint x: 341, endPoint y: 871, distance: 90.5
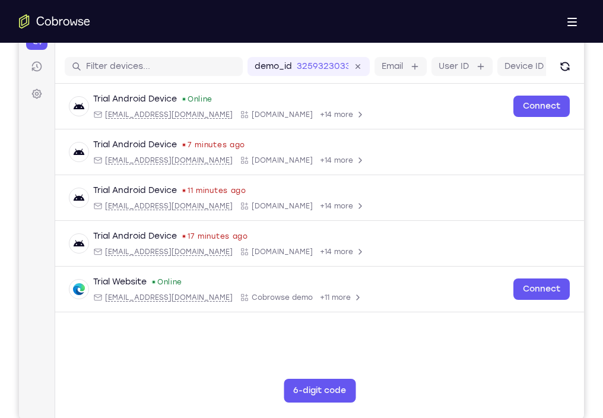
drag, startPoint x: 320, startPoint y: 732, endPoint x: 308, endPoint y: 538, distance: 194.5
drag, startPoint x: 328, startPoint y: 798, endPoint x: 315, endPoint y: 644, distance: 154.9
drag, startPoint x: 327, startPoint y: 779, endPoint x: 310, endPoint y: 589, distance: 191.3
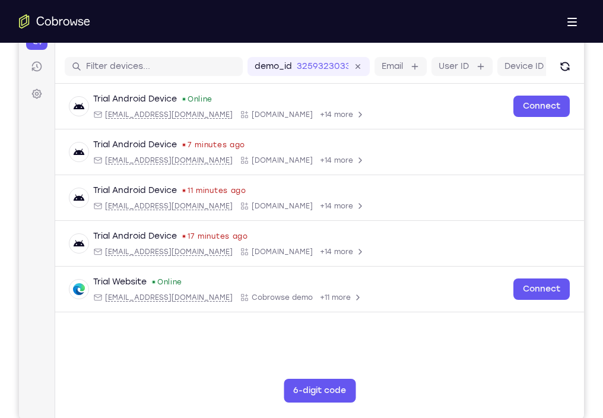
drag, startPoint x: 331, startPoint y: 791, endPoint x: 310, endPoint y: 562, distance: 229.5
drag, startPoint x: 322, startPoint y: 757, endPoint x: 310, endPoint y: 544, distance: 214.0
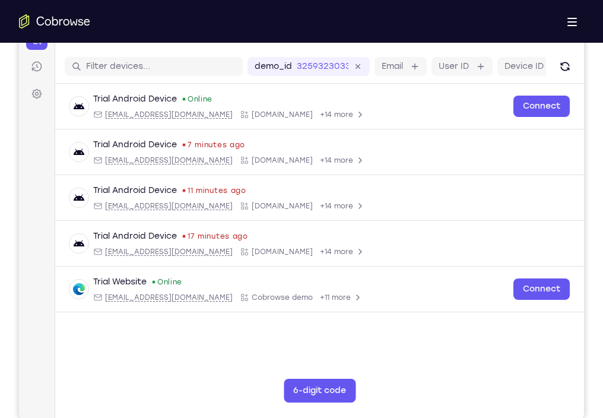
drag, startPoint x: 332, startPoint y: 733, endPoint x: 309, endPoint y: 521, distance: 213.3
drag, startPoint x: 332, startPoint y: 778, endPoint x: 328, endPoint y: 563, distance: 214.3
drag, startPoint x: 329, startPoint y: 793, endPoint x: 309, endPoint y: 568, distance: 225.9
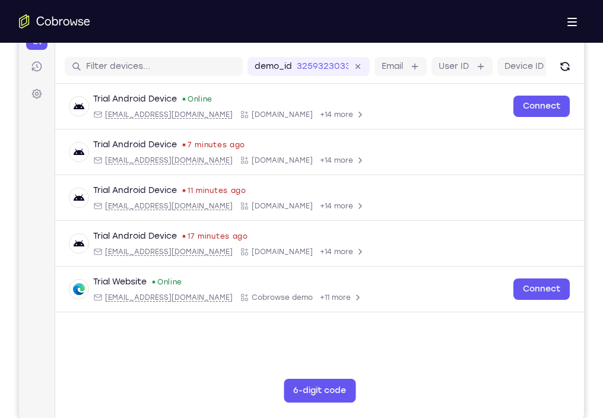
drag, startPoint x: 330, startPoint y: 773, endPoint x: 316, endPoint y: 541, distance: 231.9
drag, startPoint x: 328, startPoint y: 803, endPoint x: 313, endPoint y: 615, distance: 188.7
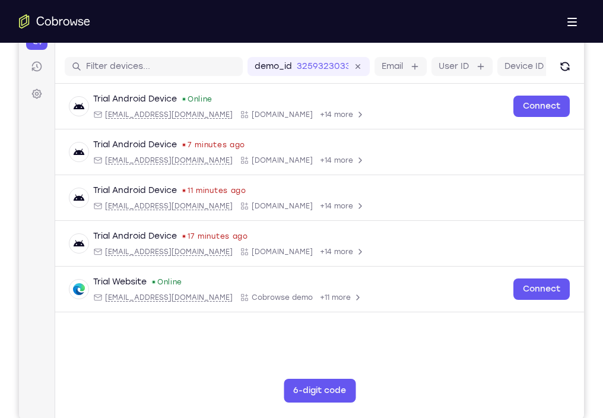
drag, startPoint x: 329, startPoint y: 776, endPoint x: 306, endPoint y: 558, distance: 219.1
drag, startPoint x: 329, startPoint y: 778, endPoint x: 313, endPoint y: 571, distance: 207.8
